Goal: Task Accomplishment & Management: Use online tool/utility

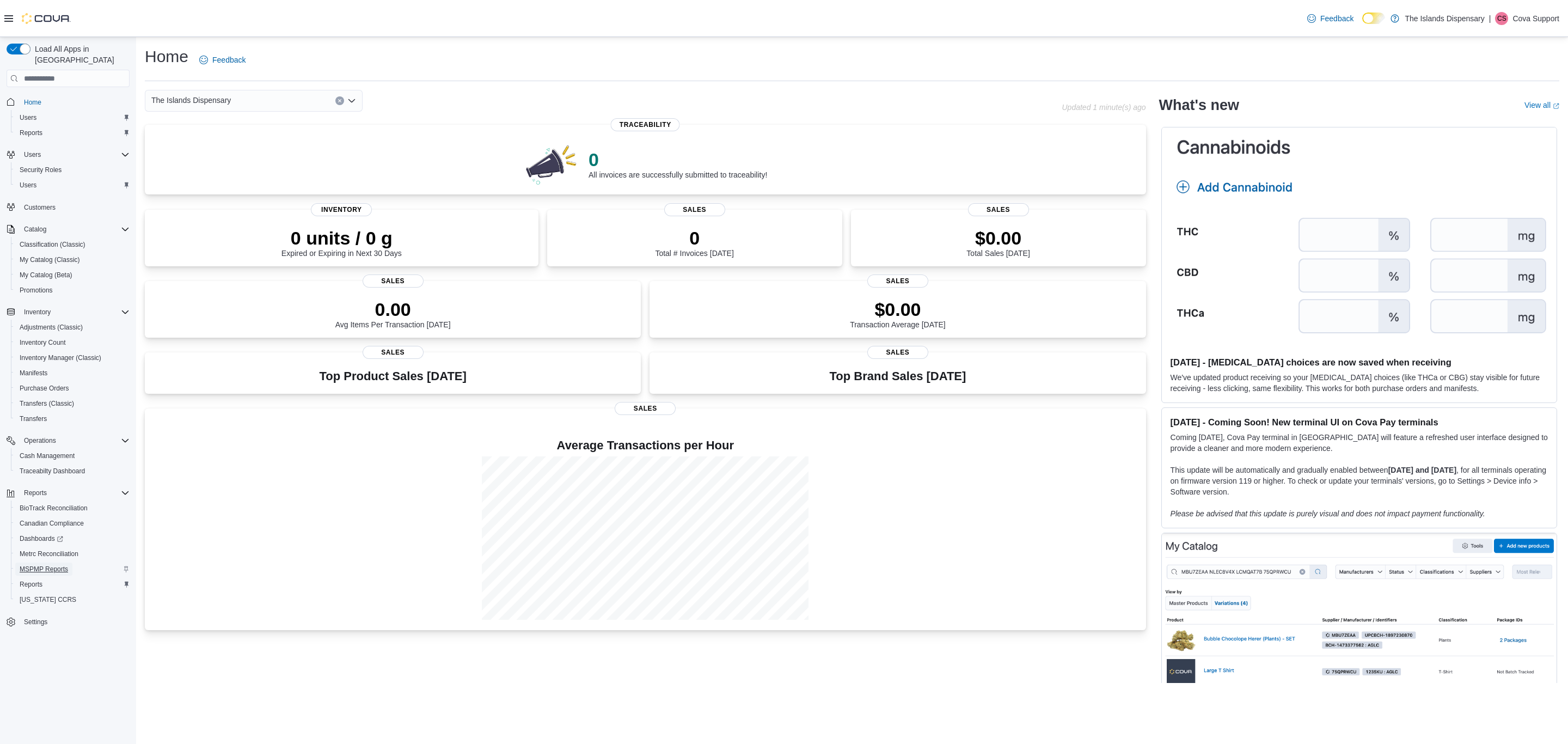
click at [41, 565] on span "MSPMP Reports" at bounding box center [44, 569] width 49 height 9
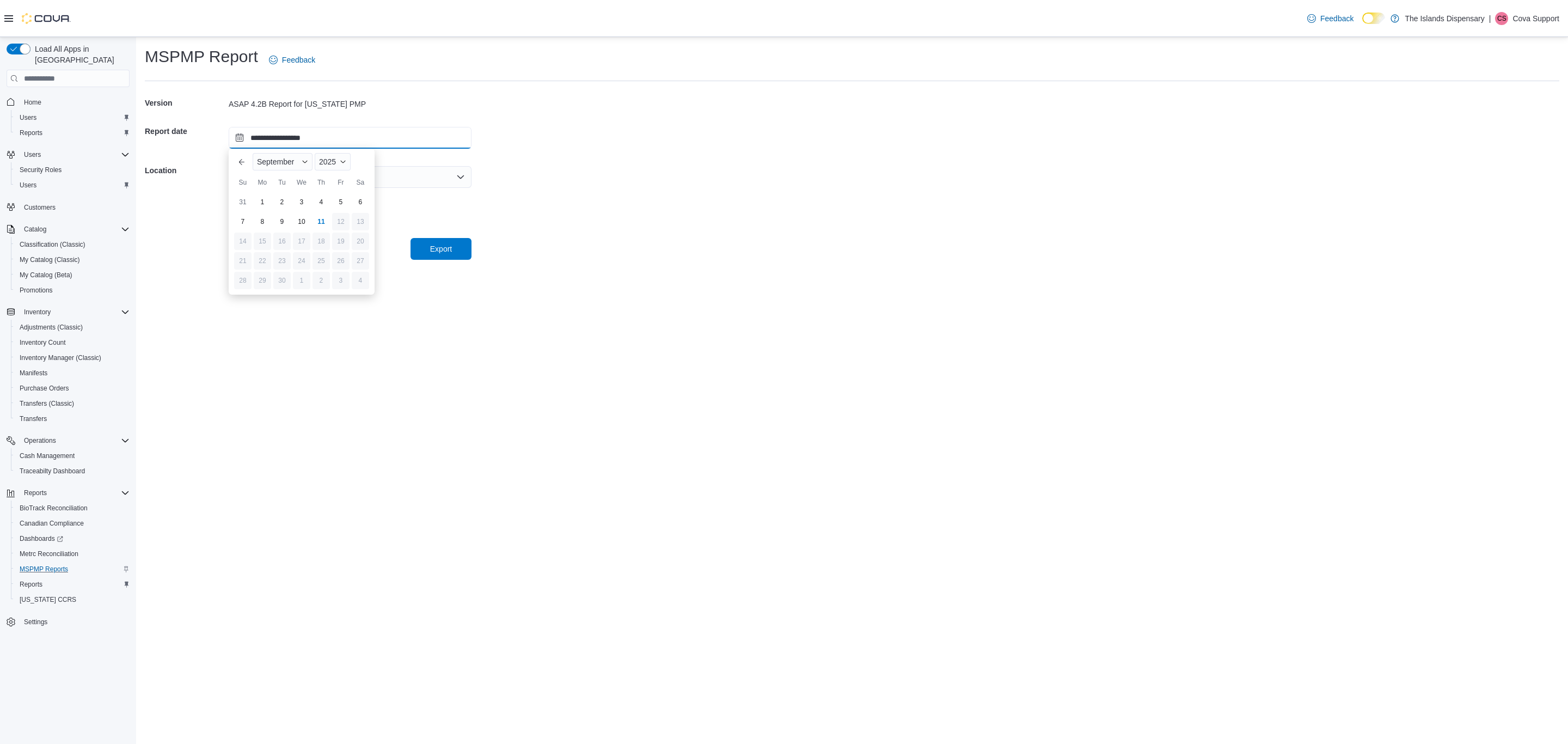
click at [317, 146] on input "**********" at bounding box center [350, 138] width 243 height 22
